Goal: Complete application form

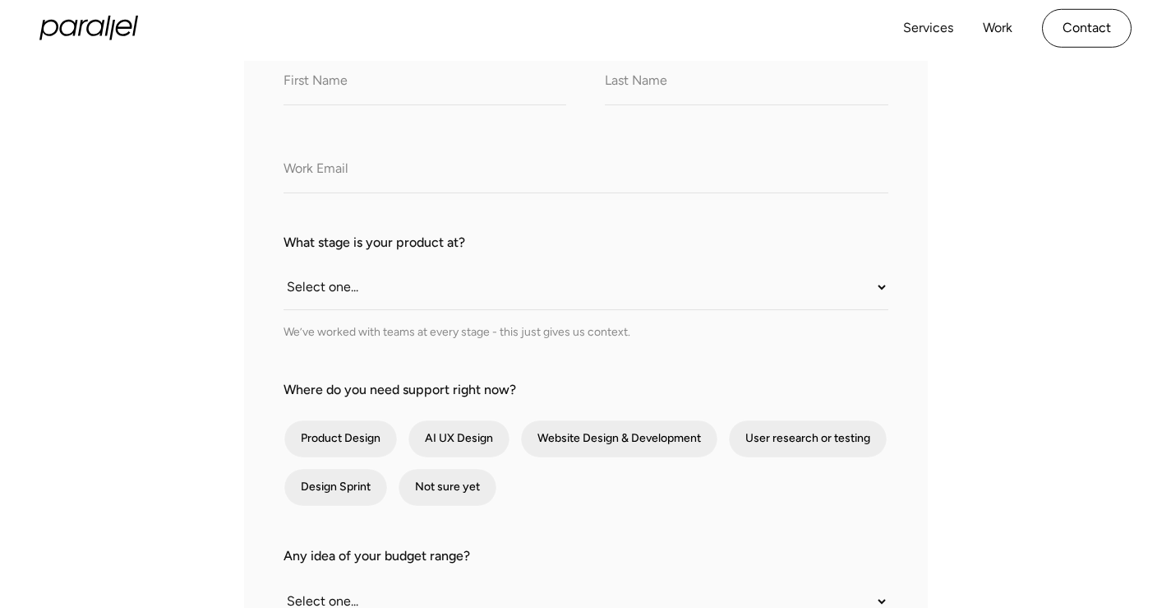
scroll to position [329, 0]
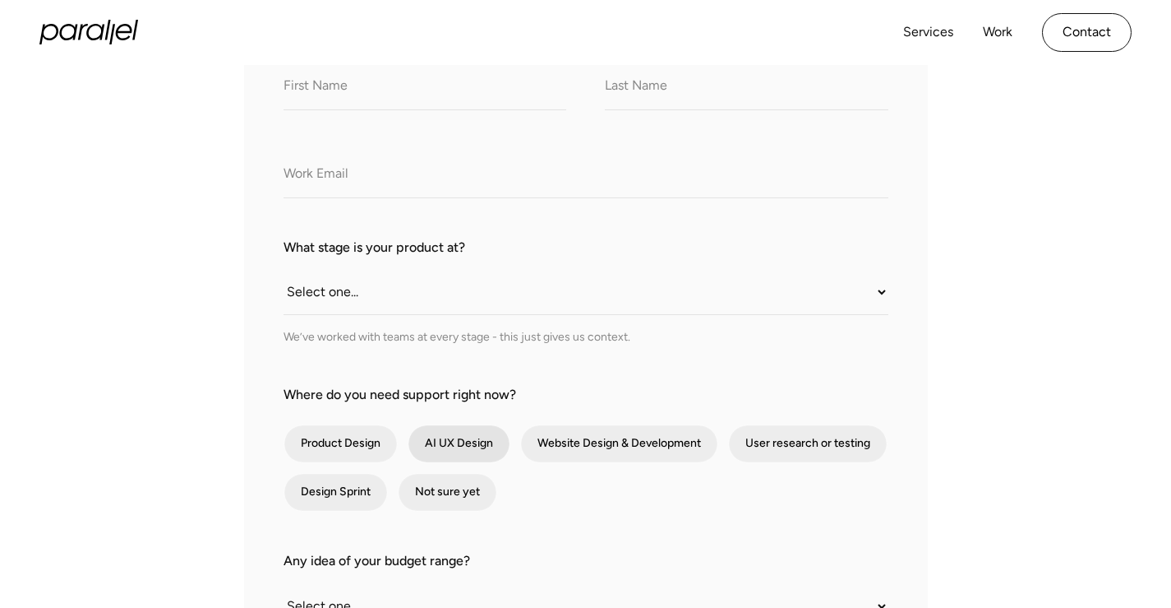
click at [470, 451] on div "contact-form" at bounding box center [459, 443] width 101 height 37
click at [436, 449] on input "AI UX Design" at bounding box center [430, 443] width 11 height 11
click at [448, 441] on div "contact-form" at bounding box center [459, 443] width 101 height 37
click at [436, 441] on input "AI UX Design" at bounding box center [430, 443] width 11 height 11
click at [448, 441] on div "contact-form" at bounding box center [459, 443] width 101 height 37
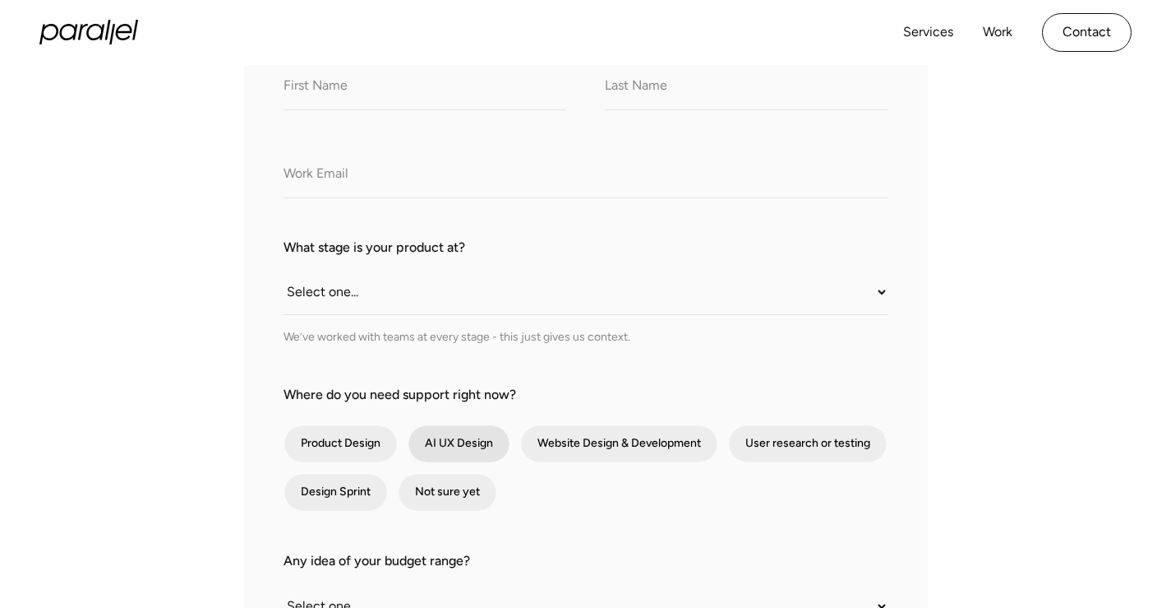
click at [436, 441] on input "AI UX Design" at bounding box center [430, 443] width 11 height 11
checkbox input "true"
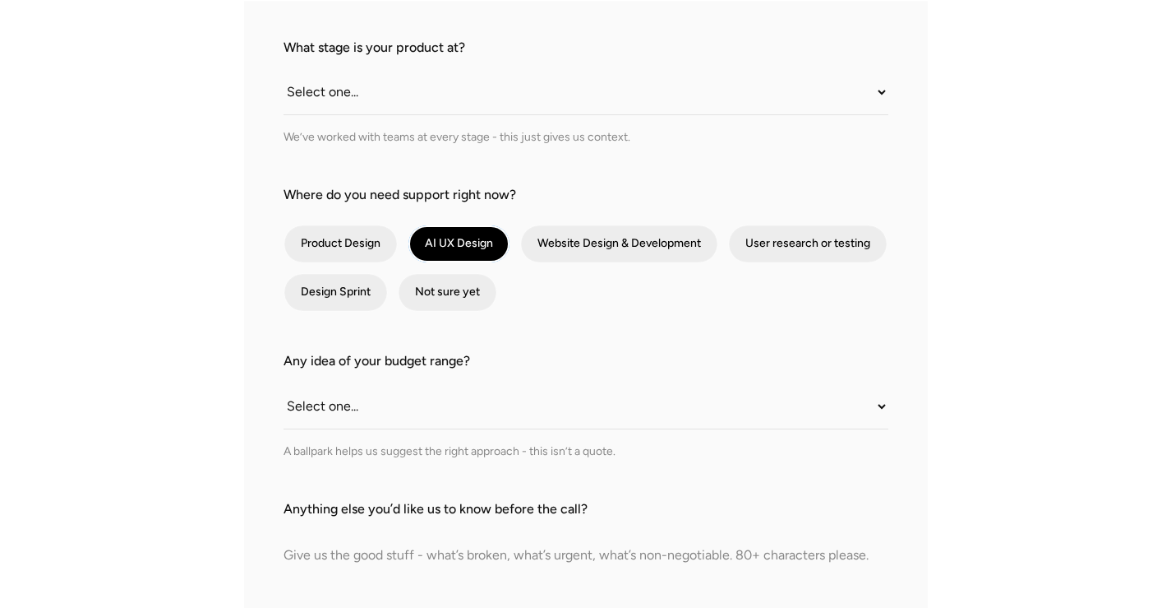
scroll to position [575, 0]
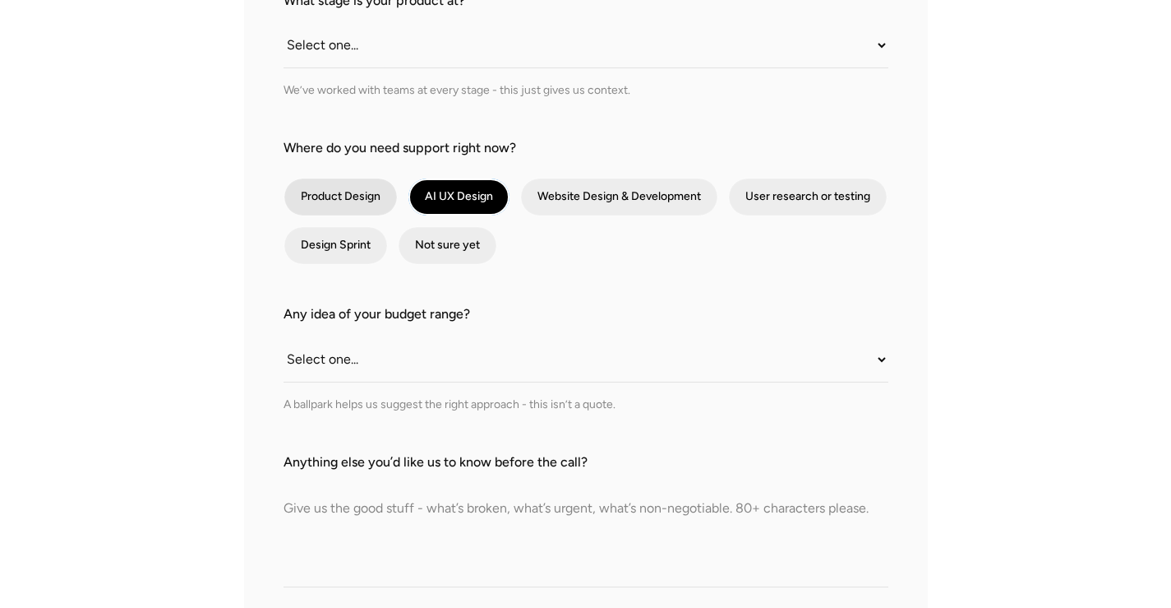
click at [373, 205] on div "contact-form" at bounding box center [340, 196] width 113 height 37
click at [312, 202] on input "Product Design" at bounding box center [306, 197] width 11 height 11
click at [373, 205] on div "contact-form" at bounding box center [340, 196] width 113 height 37
click at [312, 202] on input "Product Design" at bounding box center [306, 197] width 11 height 11
click at [369, 196] on div "contact-form" at bounding box center [340, 196] width 113 height 37
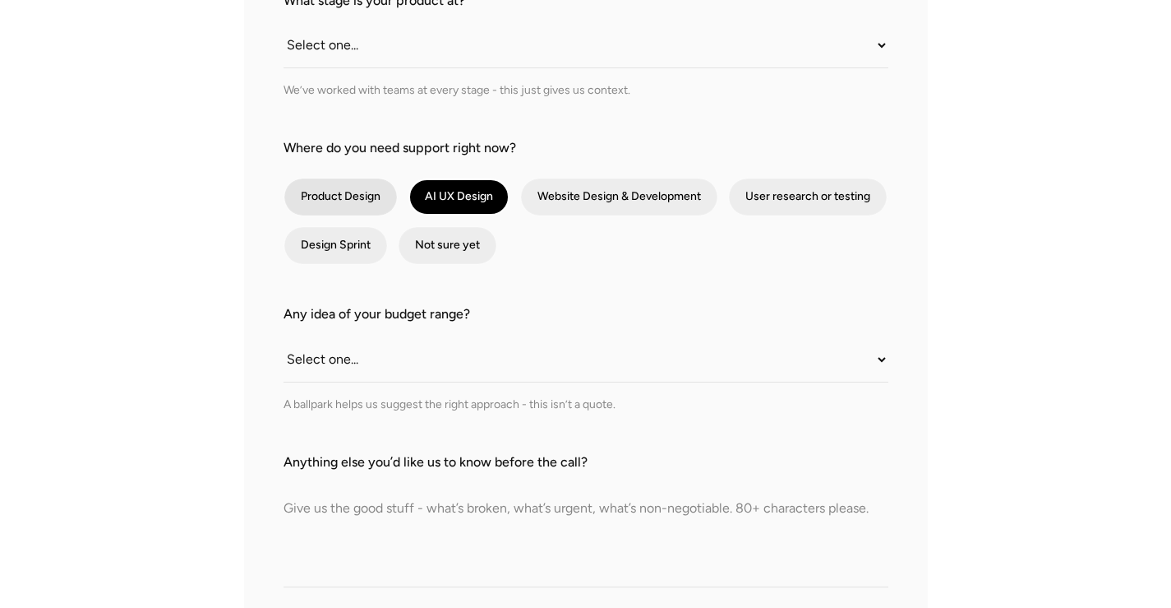
click at [312, 196] on input "Product Design" at bounding box center [306, 197] width 11 height 11
click at [369, 196] on div "contact-form" at bounding box center [340, 196] width 113 height 37
click at [312, 196] on input "Product Design" at bounding box center [306, 197] width 11 height 11
checkbox input "false"
click at [362, 256] on div "contact-form" at bounding box center [335, 245] width 103 height 37
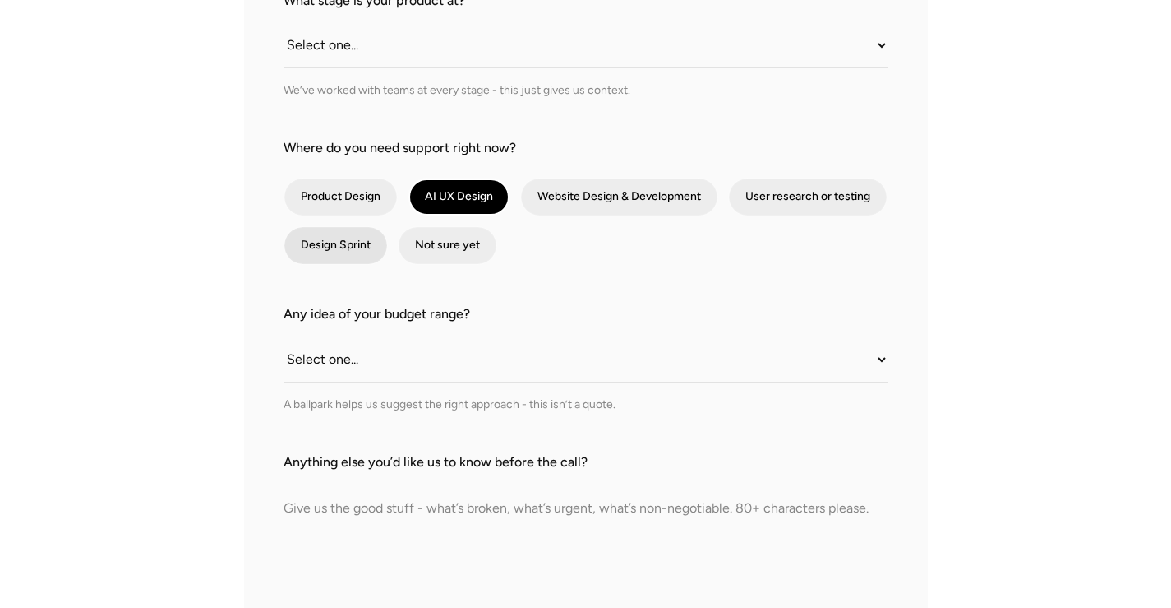
click at [312, 251] on input "Design Sprint" at bounding box center [306, 245] width 11 height 11
click at [365, 234] on div "contact-form" at bounding box center [335, 245] width 103 height 37
click at [312, 240] on input "Design Sprint" at bounding box center [306, 245] width 11 height 11
checkbox input "false"
click at [580, 386] on div "Any idea of your budget range? Select one... Under $10K $10K–$25K $25K–$50K $50…" at bounding box center [586, 358] width 605 height 109
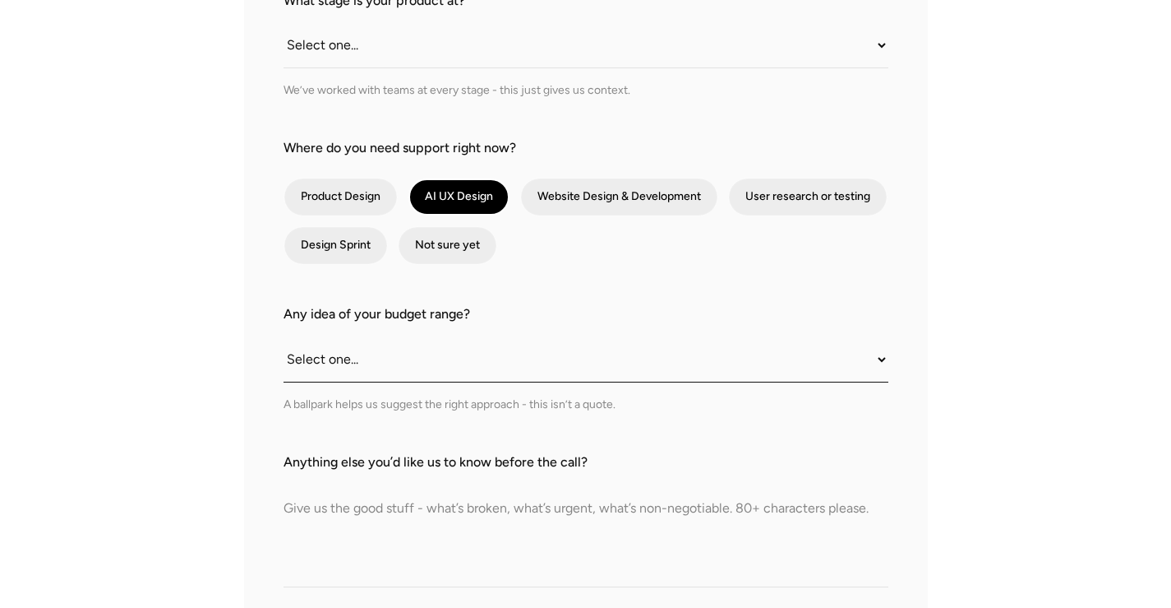
click at [569, 363] on select "Select one... Under $10K $10K–$25K $25K–$50K $50K+" at bounding box center [586, 359] width 605 height 45
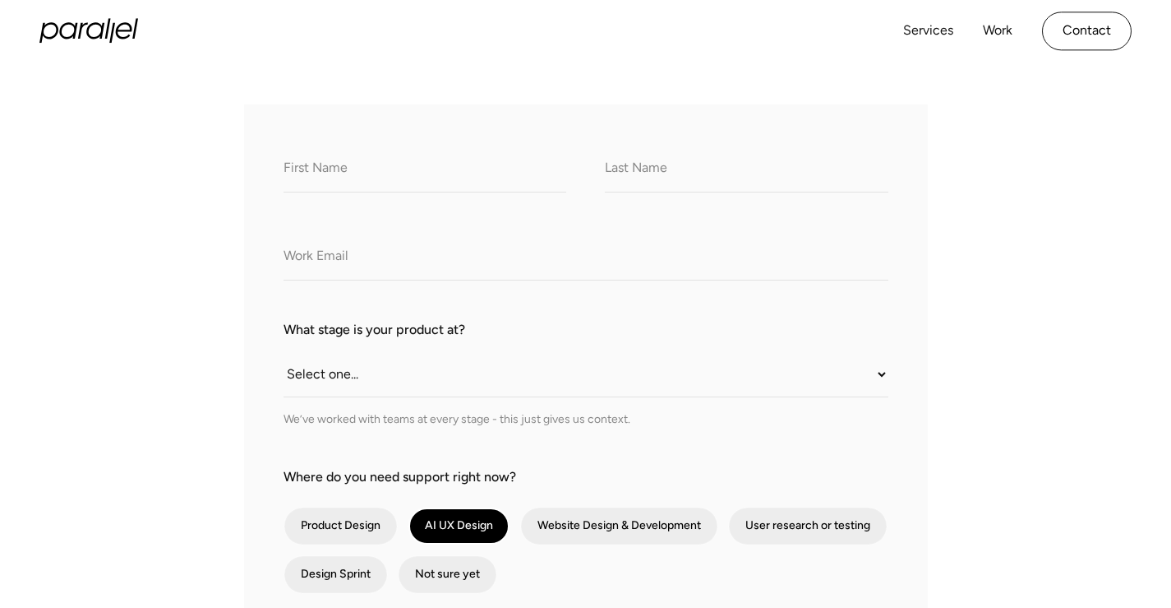
scroll to position [0, 0]
